Goal: Check status: Check status

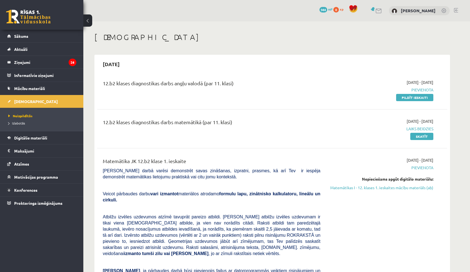
scroll to position [28, 0]
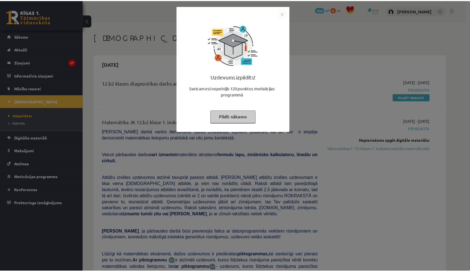
scroll to position [28, 0]
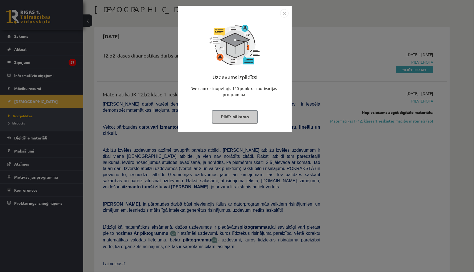
click at [230, 111] on button "Pildīt nākamo" at bounding box center [235, 116] width 46 height 13
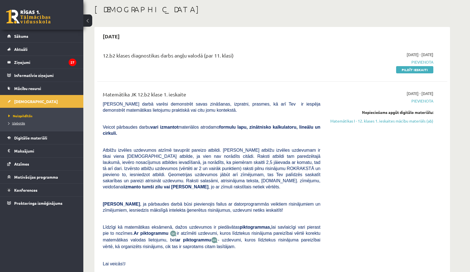
click at [18, 121] on span "Izlabotās" at bounding box center [16, 123] width 17 height 4
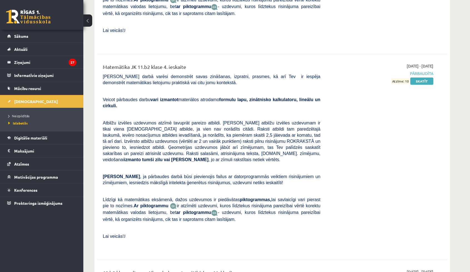
scroll to position [546, 0]
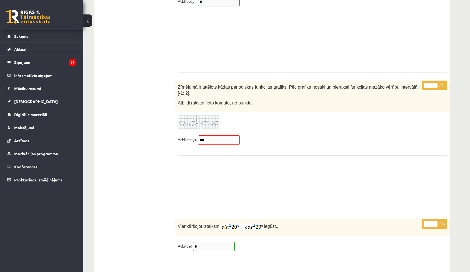
scroll to position [4507, 0]
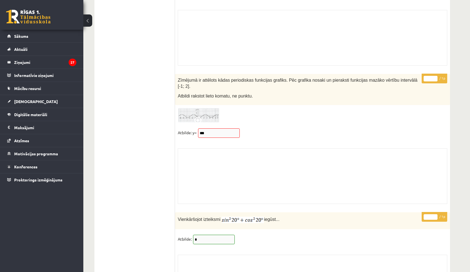
click at [213, 74] on div "Zīmējumā ir attēlots kādas periodiskas funkcijas grafiks. Pēc grafika nosaki un…" at bounding box center [312, 89] width 275 height 31
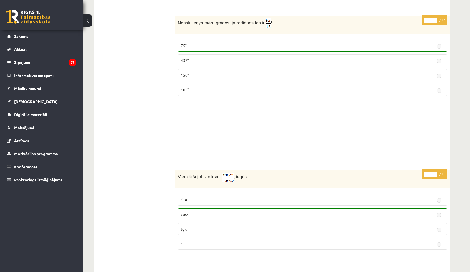
scroll to position [0, 0]
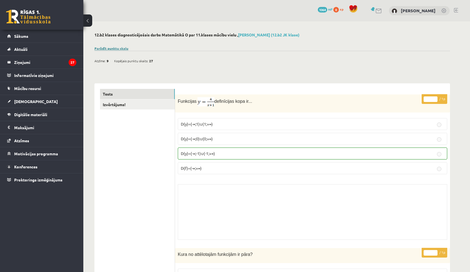
click at [112, 48] on link "Parādīt punktu skalu" at bounding box center [111, 48] width 34 height 4
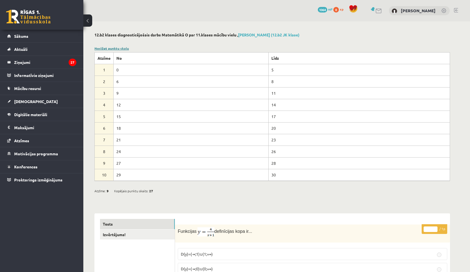
click at [112, 48] on link "Noslēpt punktu skalu" at bounding box center [111, 48] width 34 height 4
